Goal: Task Accomplishment & Management: Use online tool/utility

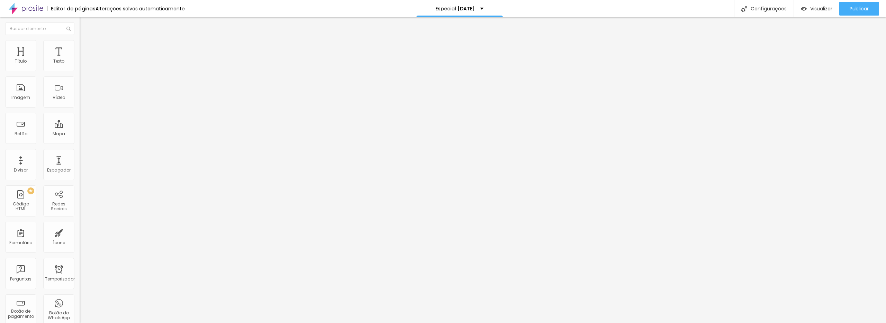
click at [80, 143] on input "https://www.ponto7.com/natal-2024-pag" at bounding box center [121, 139] width 83 height 7
click at [80, 143] on input "https://chat.whatsapp.com/DUxNO1M81S99gW3r9XSZLY" at bounding box center [121, 139] width 83 height 7
click at [854, 11] on font "Publicar" at bounding box center [859, 8] width 19 height 7
click at [820, 10] on font "Visualizar" at bounding box center [815, 8] width 22 height 7
